Goal: Information Seeking & Learning: Learn about a topic

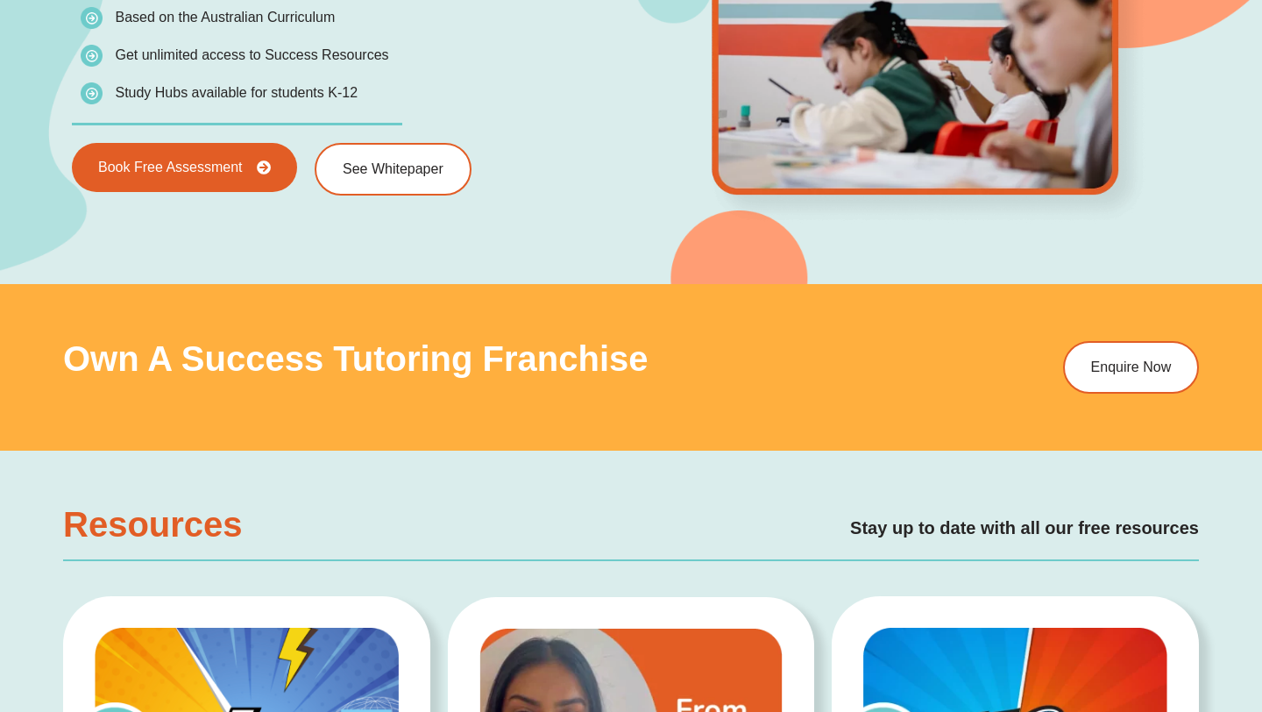
scroll to position [3220, 0]
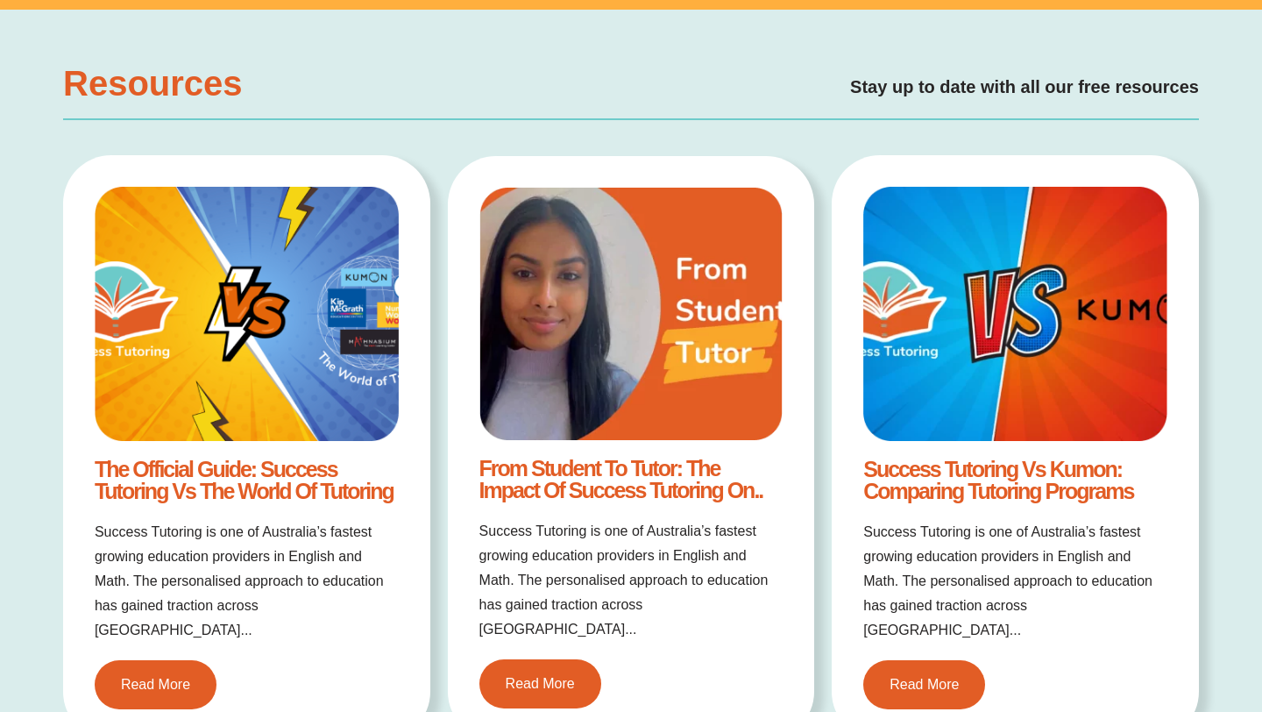
click at [646, 472] on link "From Student to Tutor: The Impact of Success Tutoring on.." at bounding box center [621, 479] width 284 height 46
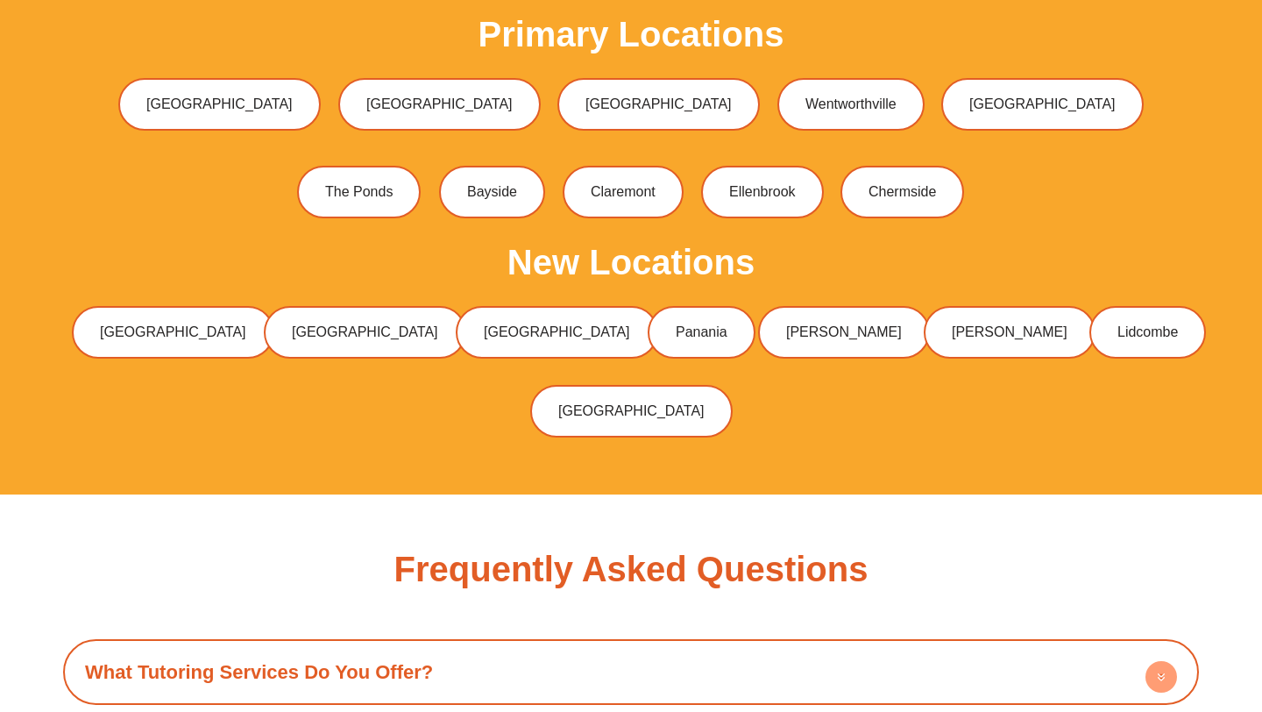
scroll to position [5658, 0]
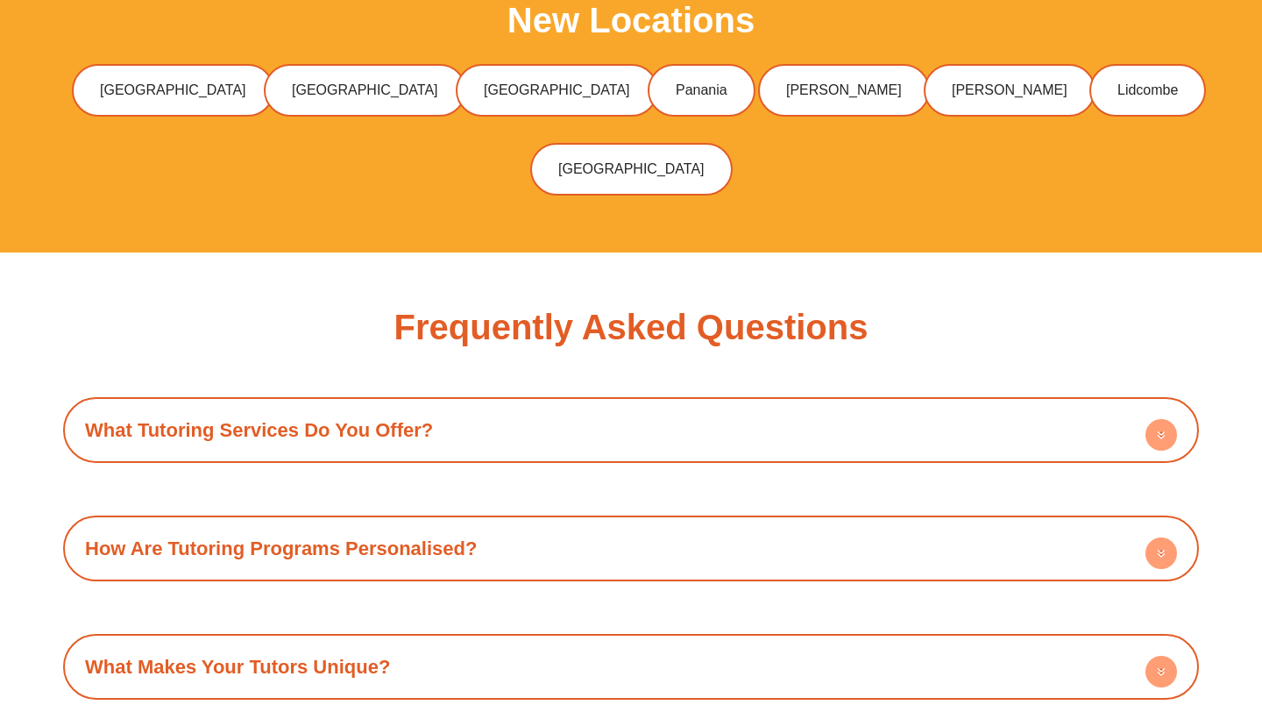
click at [609, 406] on div "What Tutoring Services Do You Offer?" at bounding box center [631, 430] width 1118 height 48
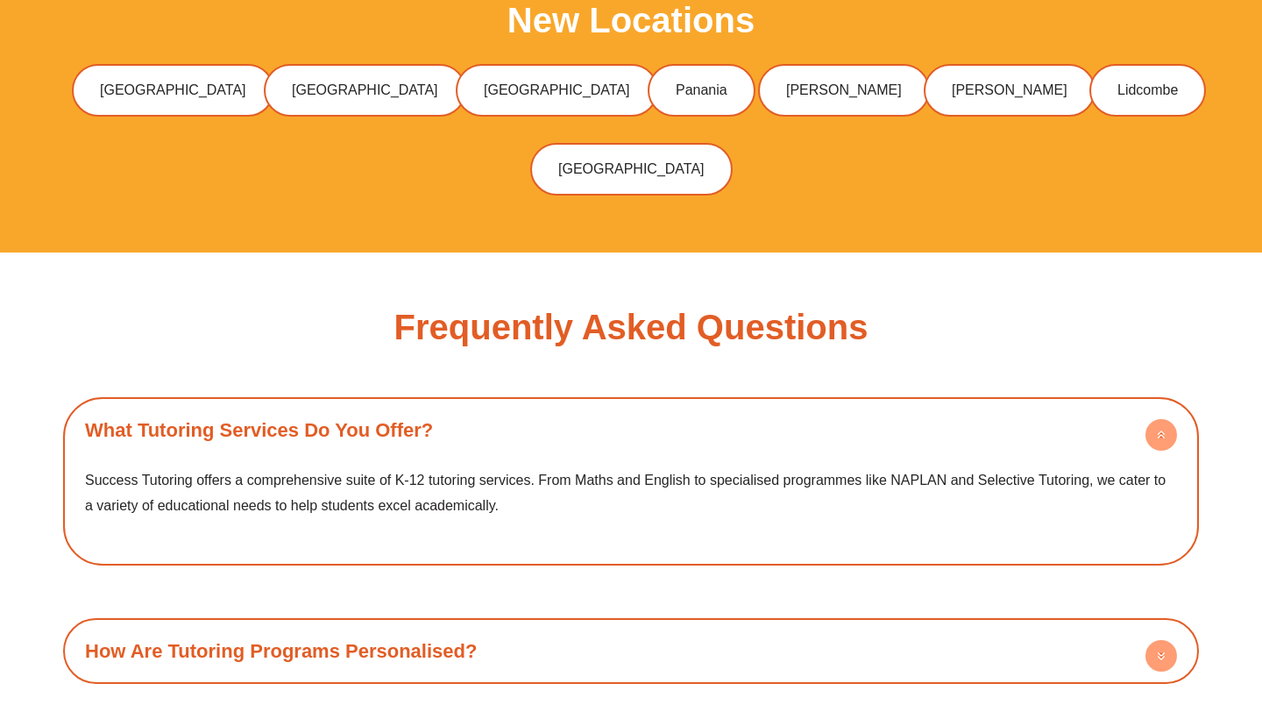
click at [609, 406] on div "What Tutoring Services Do You Offer?" at bounding box center [631, 430] width 1118 height 48
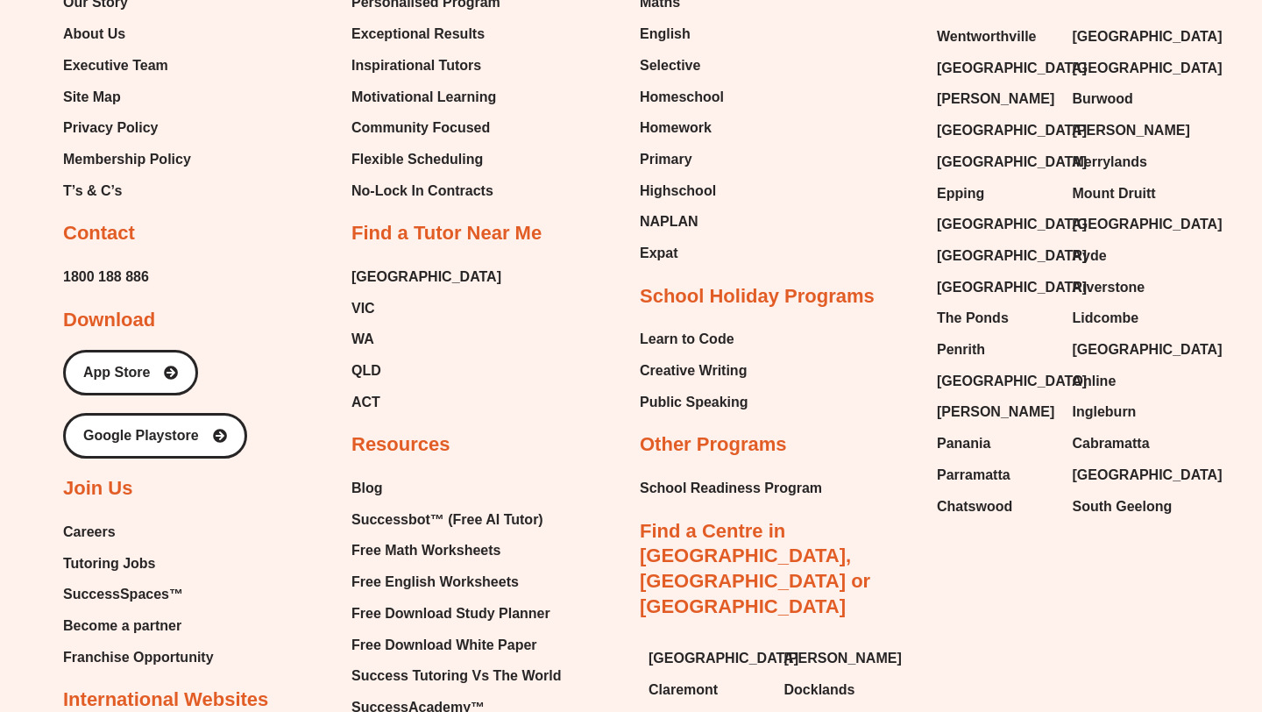
scroll to position [7209, 0]
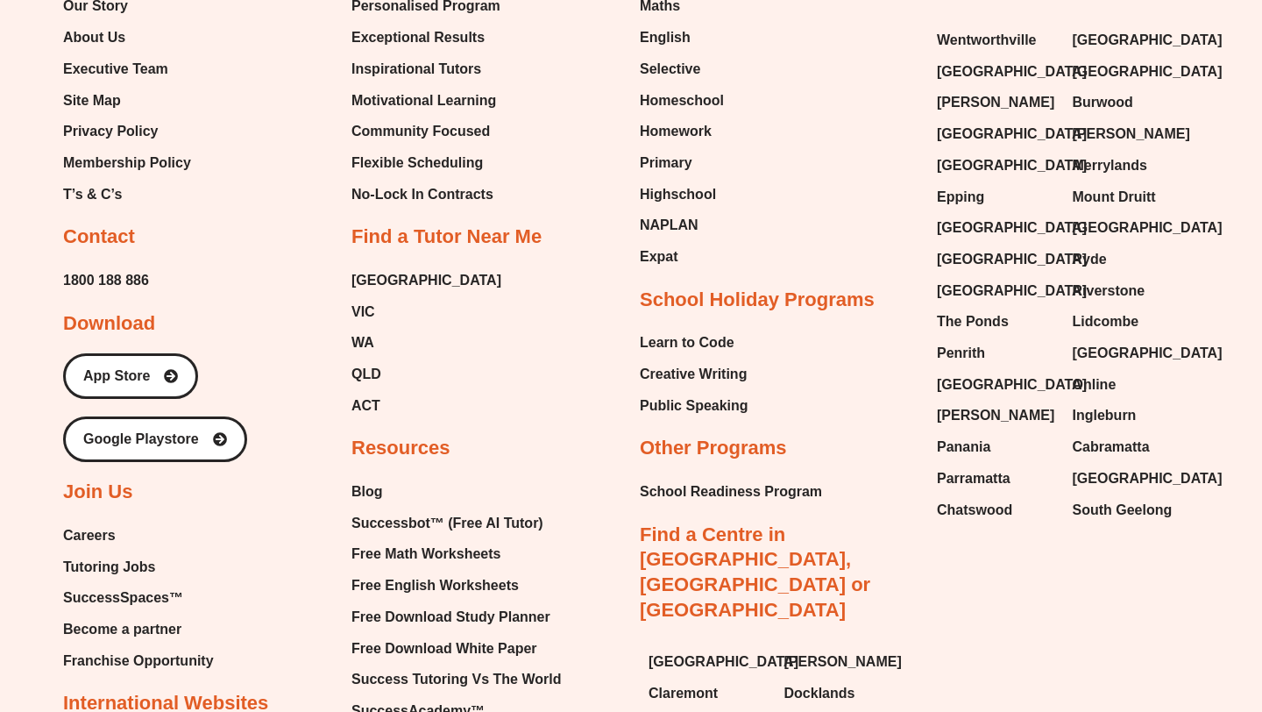
click at [114, 522] on span "Careers" at bounding box center [89, 535] width 53 height 26
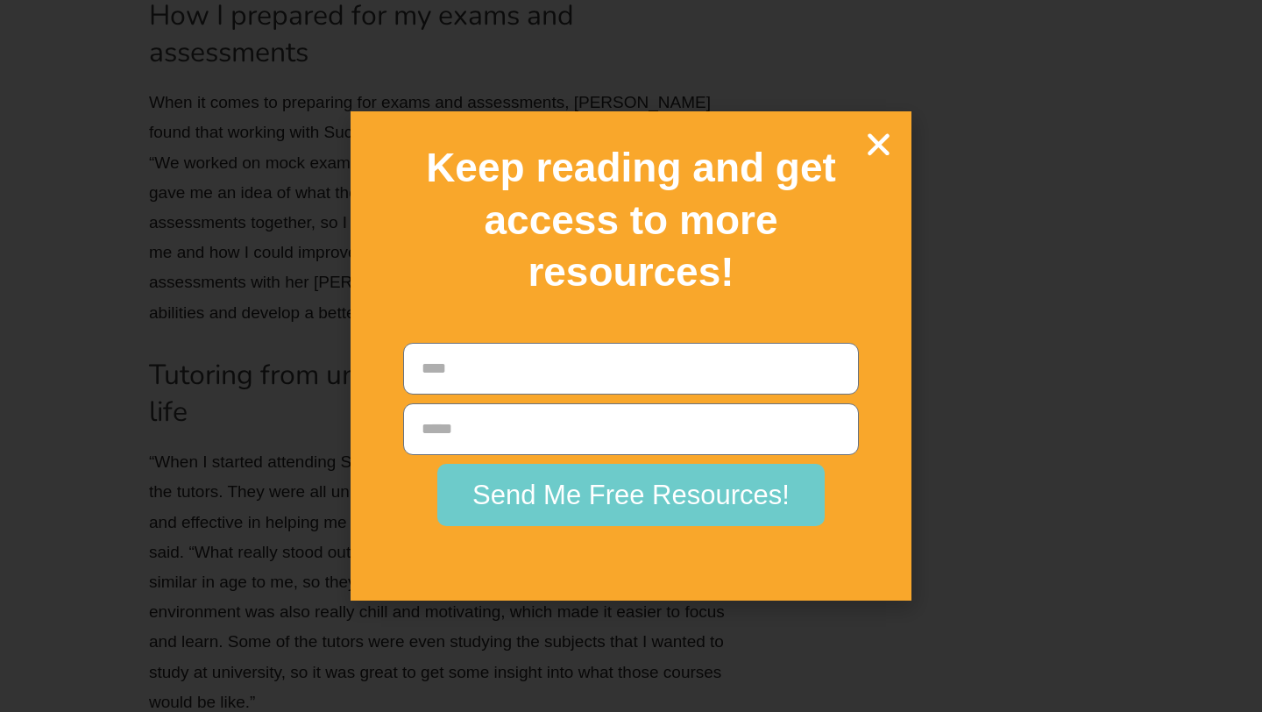
scroll to position [3164, 0]
click at [870, 140] on icon "Close" at bounding box center [878, 144] width 31 height 31
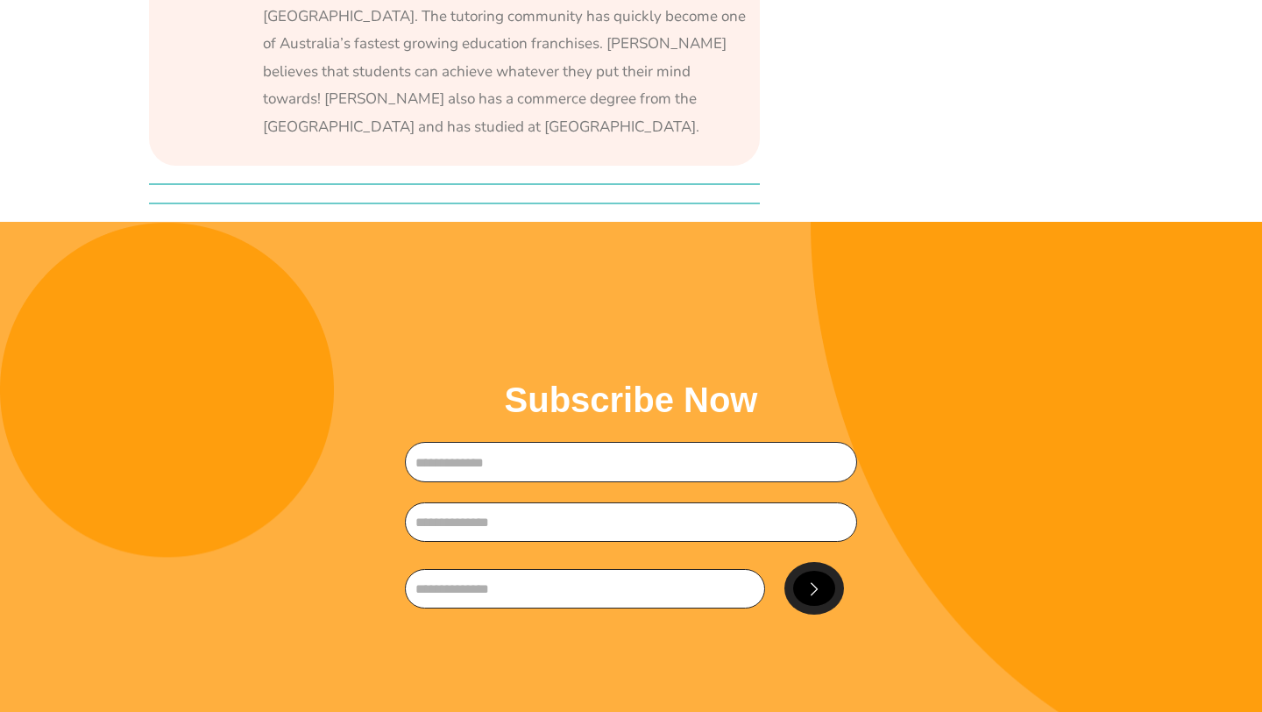
scroll to position [5376, 0]
